Goal: Task Accomplishment & Management: Use online tool/utility

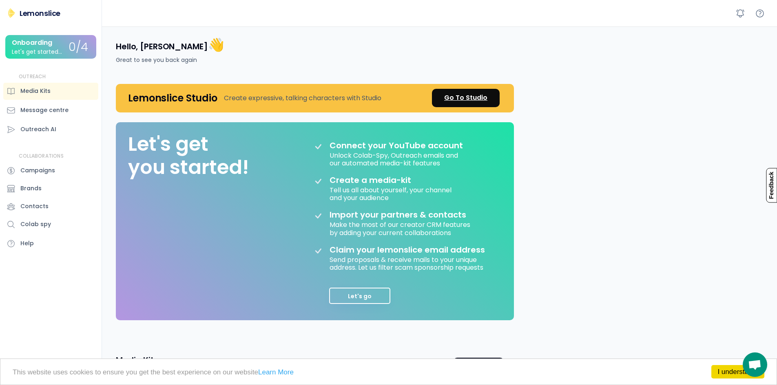
click at [468, 94] on div "Go To Studio" at bounding box center [465, 98] width 43 height 10
click at [739, 376] on link "I understand!" at bounding box center [737, 371] width 53 height 13
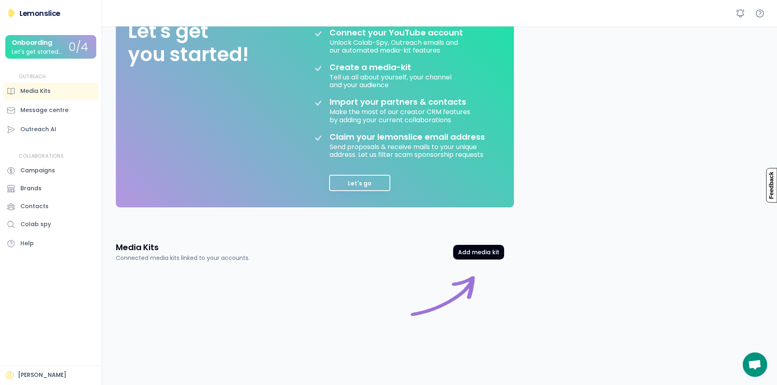
scroll to position [103, 0]
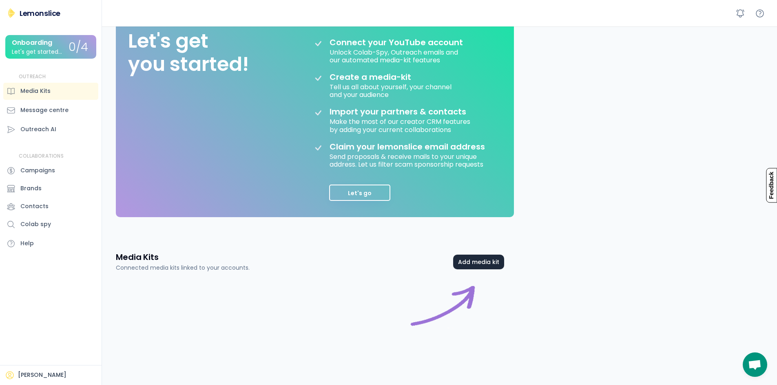
click at [467, 264] on button "Add media kit" at bounding box center [478, 262] width 51 height 15
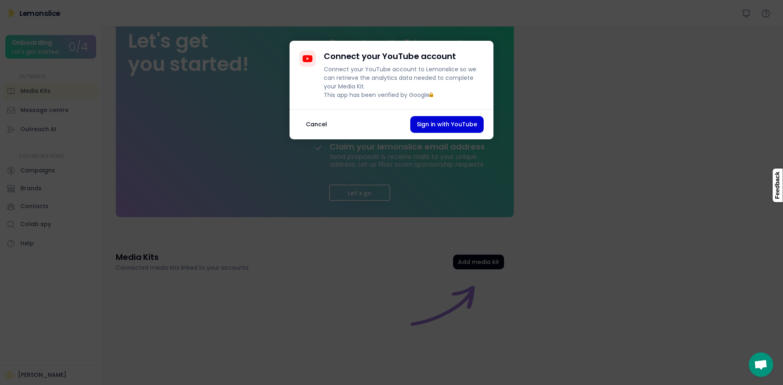
click at [315, 133] on button "Cancel" at bounding box center [316, 124] width 34 height 17
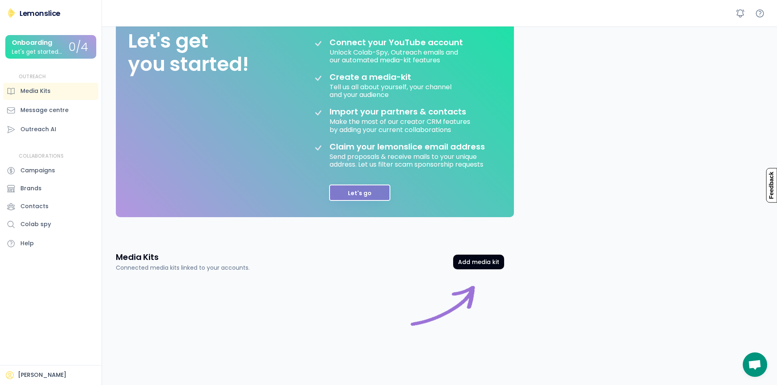
click at [360, 187] on button "Let's go" at bounding box center [359, 193] width 61 height 16
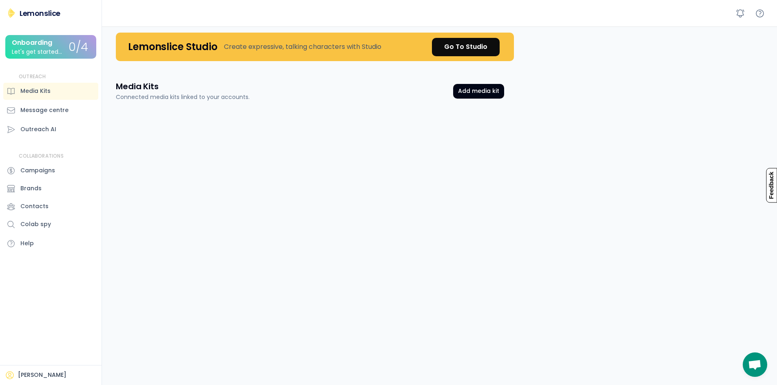
scroll to position [0, 0]
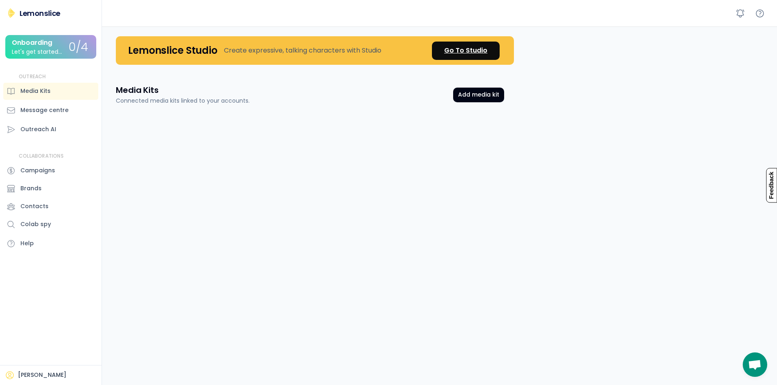
click at [474, 47] on div "Go To Studio" at bounding box center [465, 51] width 43 height 10
